Goal: Information Seeking & Learning: Learn about a topic

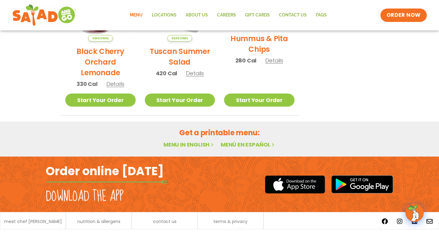
scroll to position [367, 0]
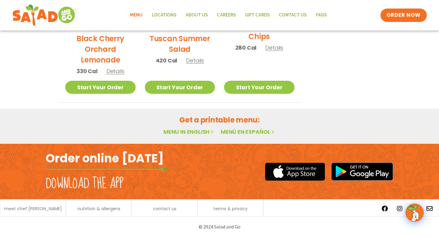
click at [178, 132] on link "Menu in English" at bounding box center [188, 132] width 51 height 8
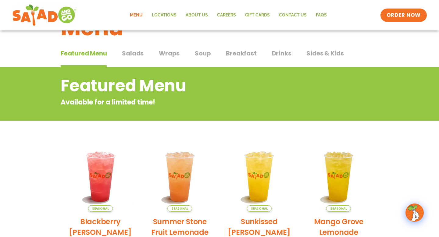
scroll to position [0, 0]
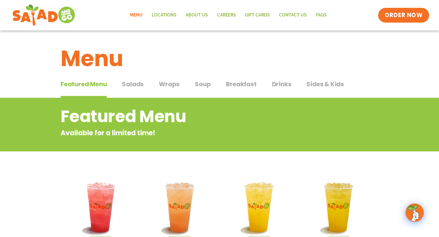
click at [401, 16] on span "ORDER NOW" at bounding box center [403, 15] width 38 height 8
click at [132, 86] on span "Salads" at bounding box center [133, 83] width 22 height 9
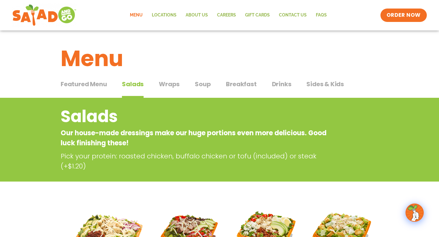
click at [78, 85] on span "Featured Menu" at bounding box center [84, 83] width 46 height 9
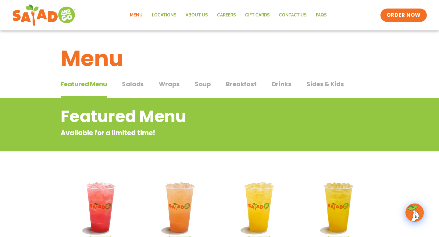
click at [129, 84] on span "Salads" at bounding box center [133, 83] width 22 height 9
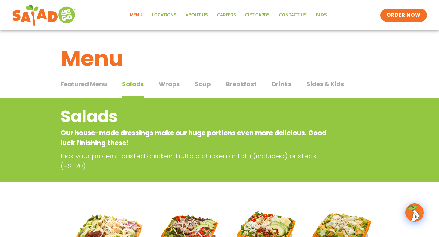
click at [319, 81] on span "Sides & Kids" at bounding box center [324, 83] width 37 height 9
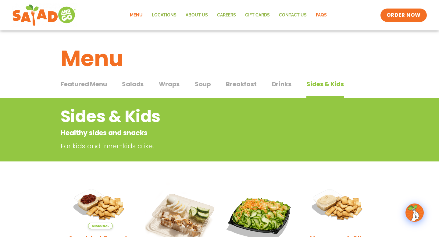
click at [319, 17] on link "FAQs" at bounding box center [321, 15] width 20 height 14
